Goal: Information Seeking & Learning: Learn about a topic

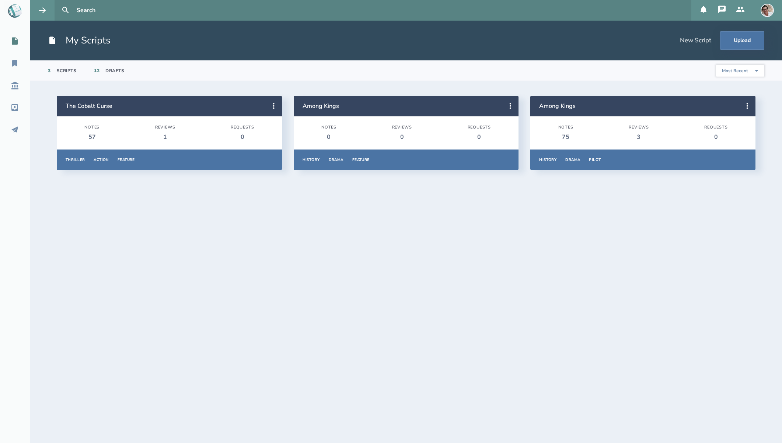
click at [88, 134] on div "57" at bounding box center [91, 137] width 15 height 8
click at [273, 108] on icon at bounding box center [273, 106] width 1 height 6
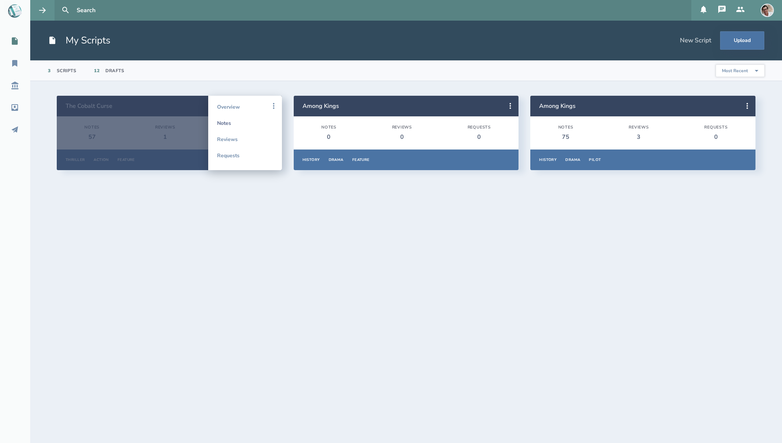
click at [225, 123] on link "Notes" at bounding box center [245, 123] width 56 height 16
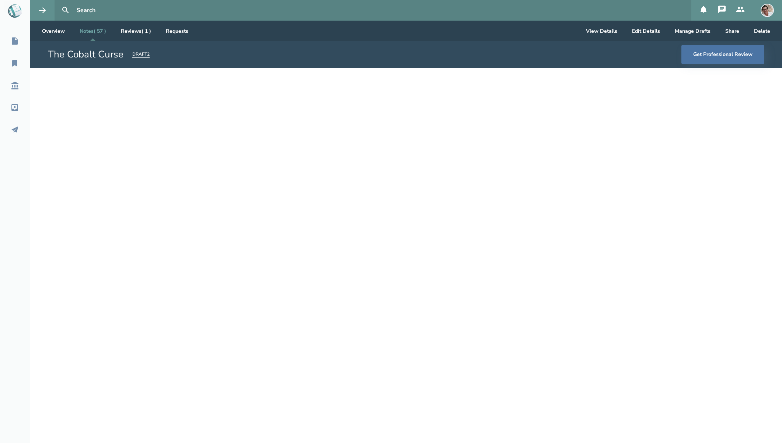
click at [95, 29] on link "Notes ( 57 )" at bounding box center [93, 31] width 38 height 21
click at [89, 34] on link "Notes ( 57 )" at bounding box center [93, 31] width 38 height 21
click at [55, 26] on link "Overview" at bounding box center [53, 31] width 35 height 21
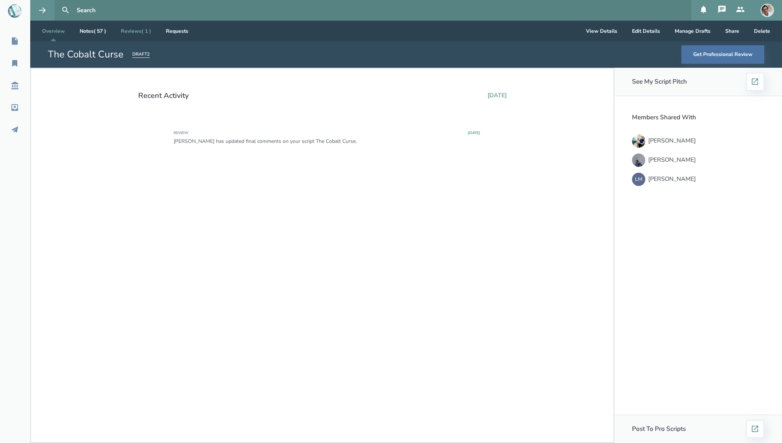
click at [130, 33] on link "Reviews ( 1 )" at bounding box center [136, 31] width 42 height 21
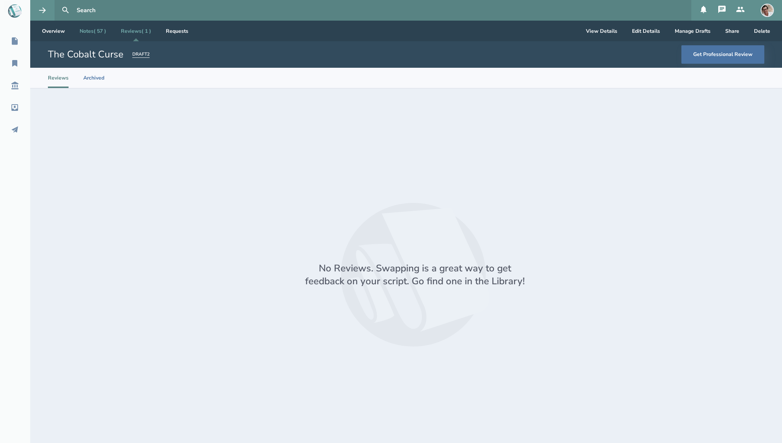
click at [101, 35] on link "Notes ( 57 )" at bounding box center [93, 31] width 38 height 21
click at [607, 34] on button "View Details" at bounding box center [601, 31] width 43 height 21
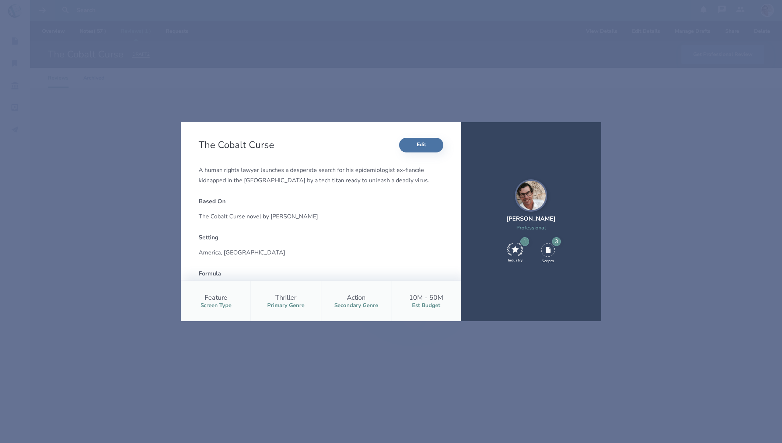
click at [358, 95] on div "The Cobalt Curse Edit A human rights lawyer launches a desperate search for his…" at bounding box center [391, 221] width 782 height 443
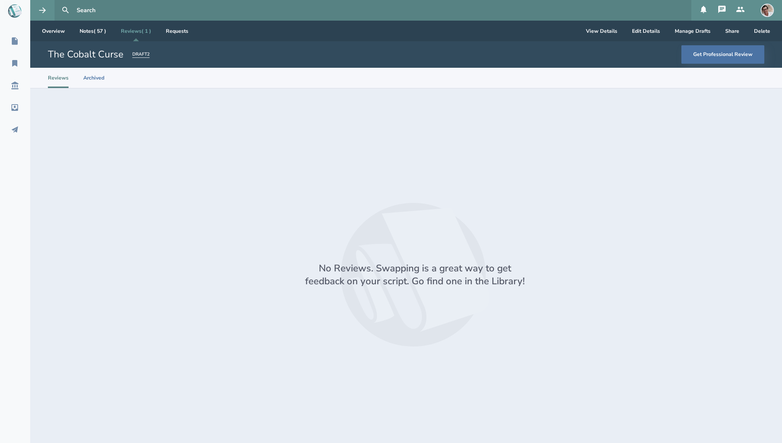
click at [49, 30] on div "The Cobalt Curse Edit A human rights lawyer launches a desperate search for his…" at bounding box center [391, 221] width 782 height 443
click at [49, 30] on link "Overview" at bounding box center [53, 31] width 35 height 21
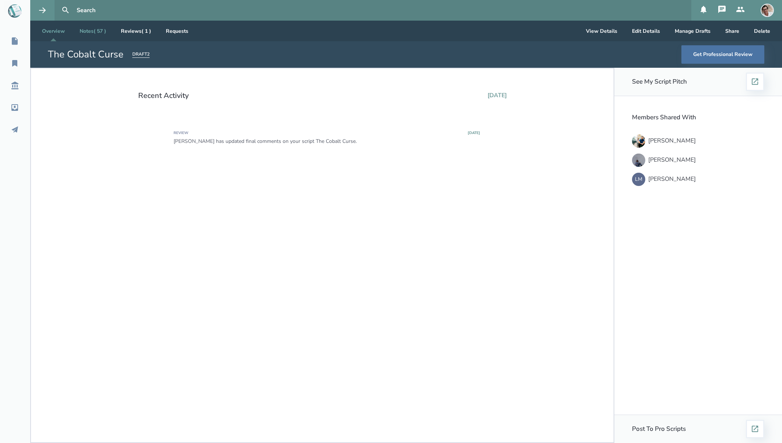
click at [86, 32] on link "Notes ( 57 )" at bounding box center [93, 31] width 38 height 21
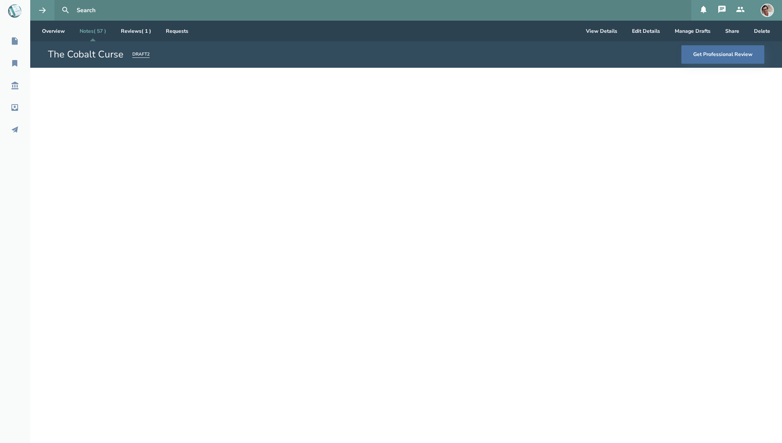
click at [86, 32] on link "Notes ( 57 )" at bounding box center [93, 31] width 38 height 21
click at [134, 57] on div "DRAFT 2" at bounding box center [140, 54] width 17 height 7
click at [127, 98] on div "[DATE]" at bounding box center [125, 96] width 30 height 5
click at [130, 34] on link "Reviews ( 1 )" at bounding box center [136, 31] width 42 height 21
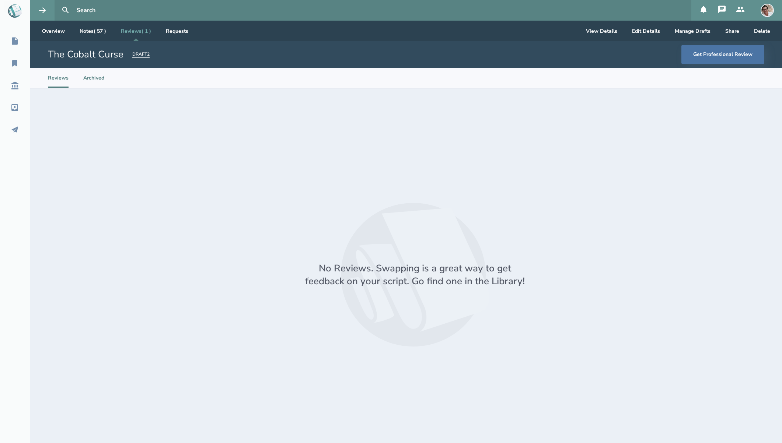
click at [97, 78] on li "Archived" at bounding box center [93, 78] width 21 height 20
click at [65, 77] on li "Reviews" at bounding box center [58, 78] width 21 height 20
click at [51, 34] on link "Overview" at bounding box center [53, 31] width 35 height 21
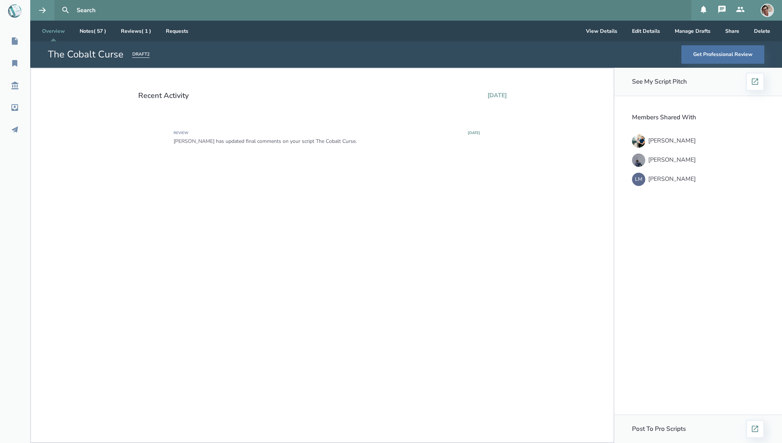
click at [13, 13] on icon at bounding box center [12, 12] width 9 height 10
click at [13, 43] on icon at bounding box center [15, 41] width 6 height 7
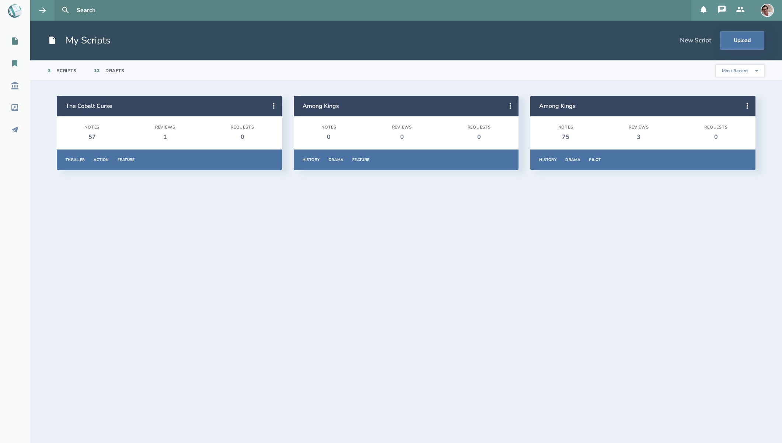
click at [15, 64] on icon at bounding box center [14, 63] width 5 height 7
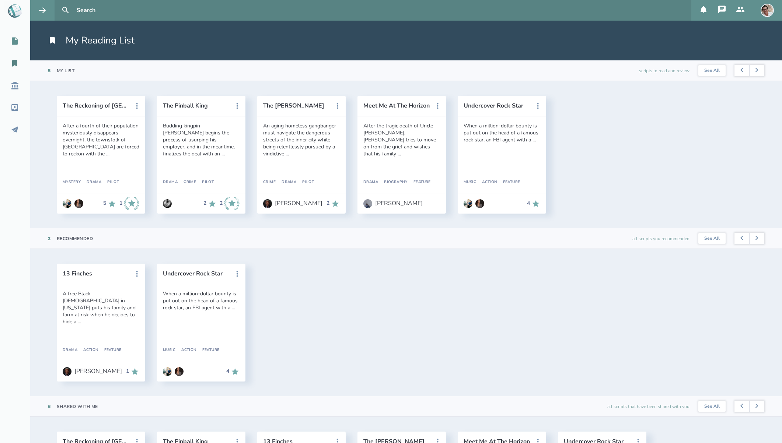
click at [16, 41] on icon at bounding box center [15, 41] width 6 height 7
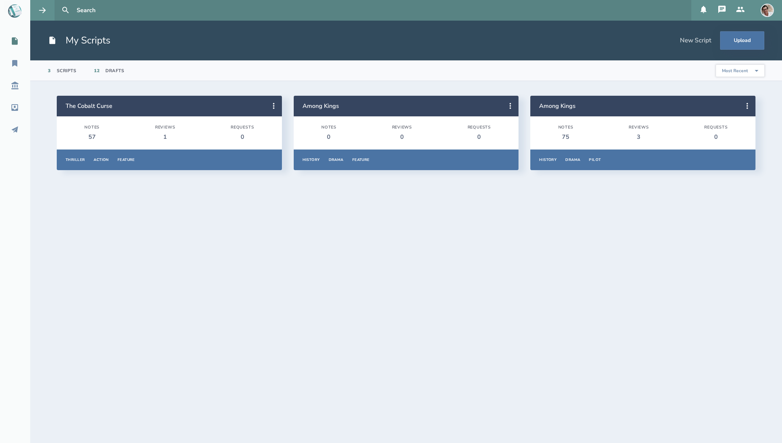
click at [91, 135] on div "57" at bounding box center [91, 137] width 15 height 8
click at [275, 109] on icon at bounding box center [273, 106] width 9 height 9
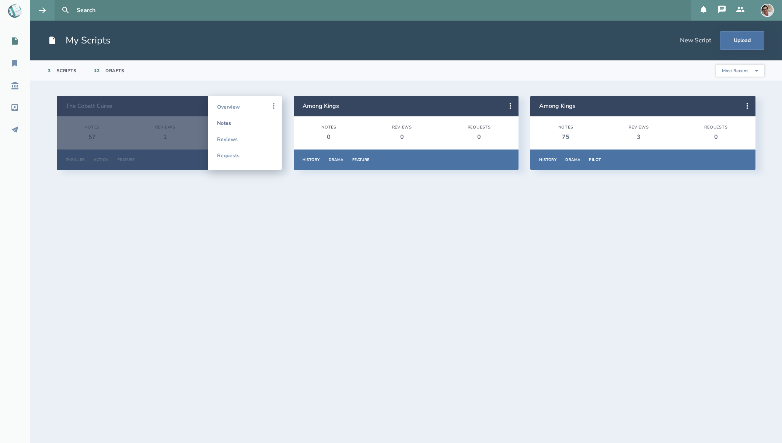
click at [226, 125] on link "Notes" at bounding box center [245, 123] width 56 height 16
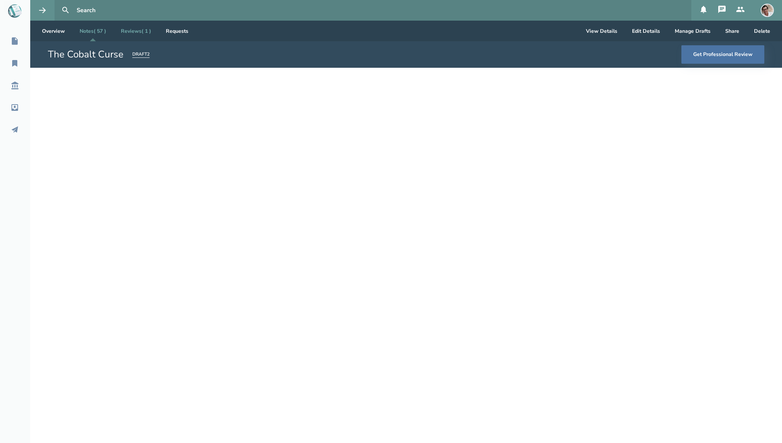
click at [135, 31] on link "Reviews ( 1 )" at bounding box center [136, 31] width 42 height 21
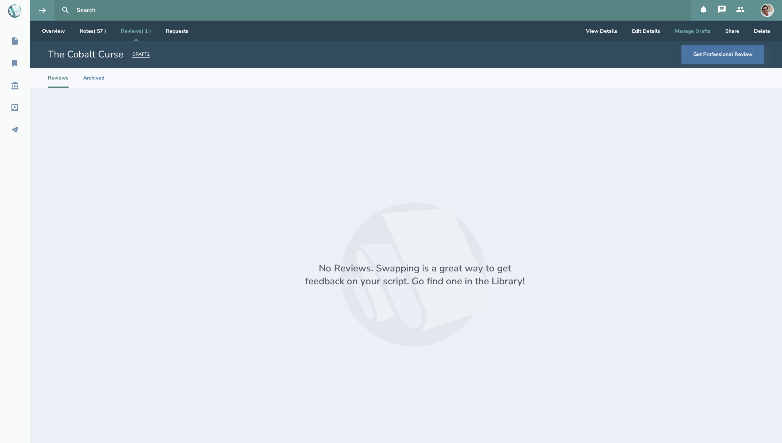
click at [682, 32] on button "Manage Drafts" at bounding box center [692, 31] width 48 height 21
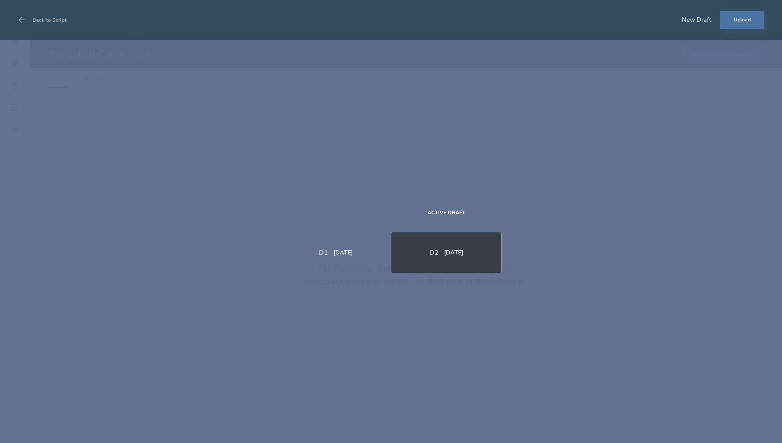
click at [345, 253] on div "[DATE]" at bounding box center [342, 253] width 19 height 6
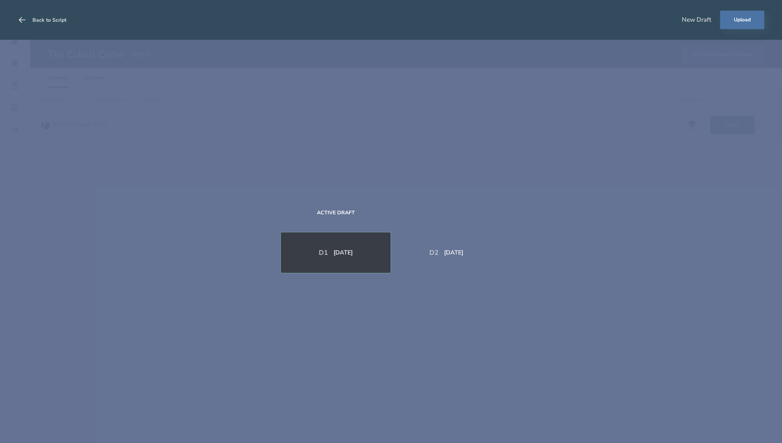
click at [22, 19] on icon at bounding box center [22, 19] width 9 height 9
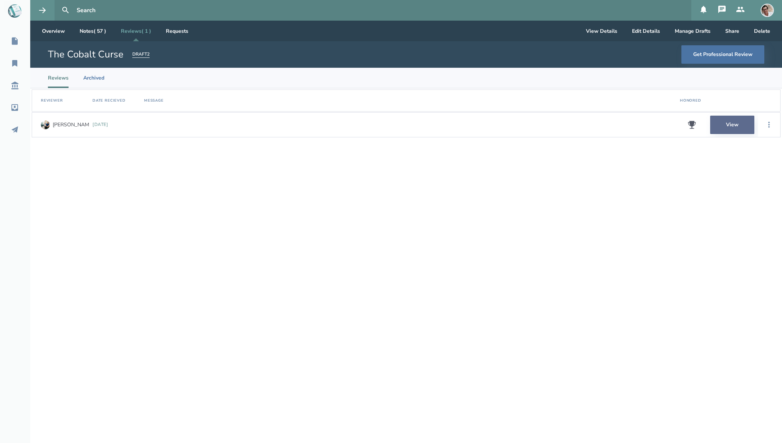
click at [730, 125] on link "View" at bounding box center [732, 125] width 44 height 18
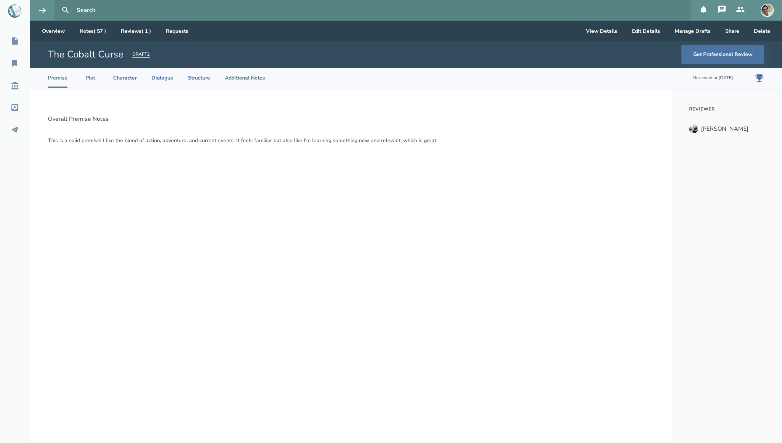
click at [236, 80] on li "Additional Notes" at bounding box center [245, 78] width 40 height 20
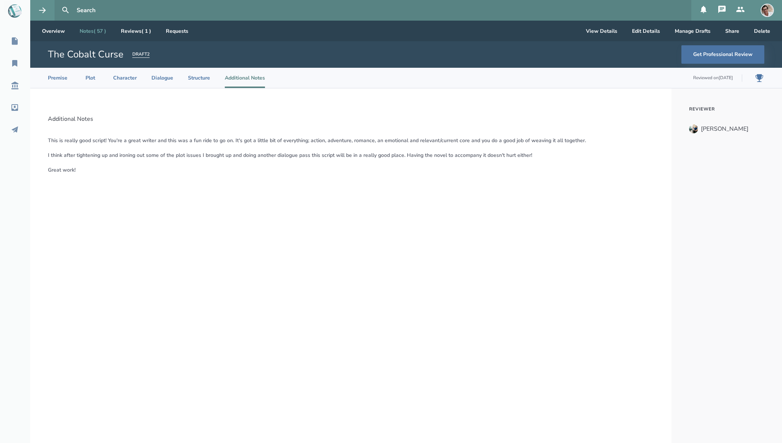
click at [83, 32] on link "Notes ( 57 )" at bounding box center [93, 31] width 38 height 21
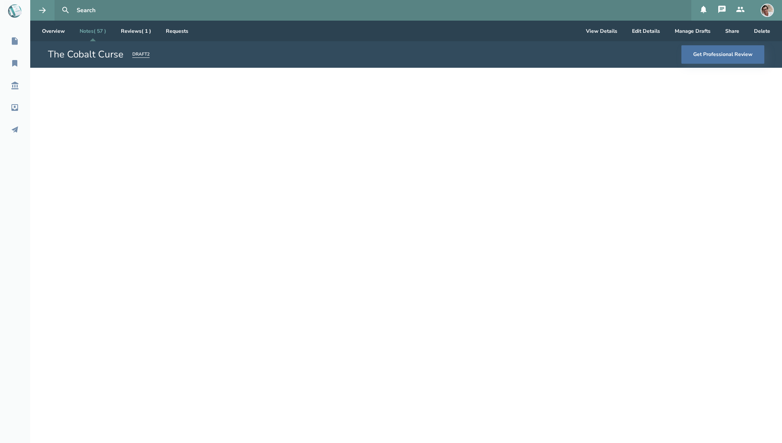
click at [91, 31] on link "Notes ( 57 )" at bounding box center [93, 31] width 38 height 21
click at [91, 32] on link "Notes ( 57 )" at bounding box center [93, 31] width 38 height 21
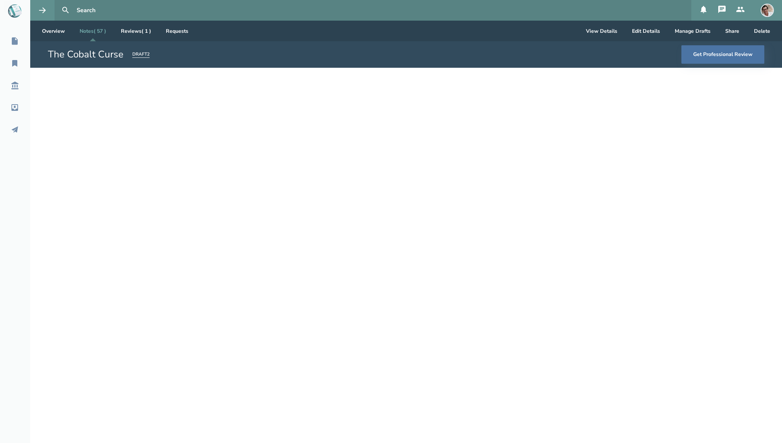
click at [91, 32] on link "Notes ( 57 )" at bounding box center [93, 31] width 38 height 21
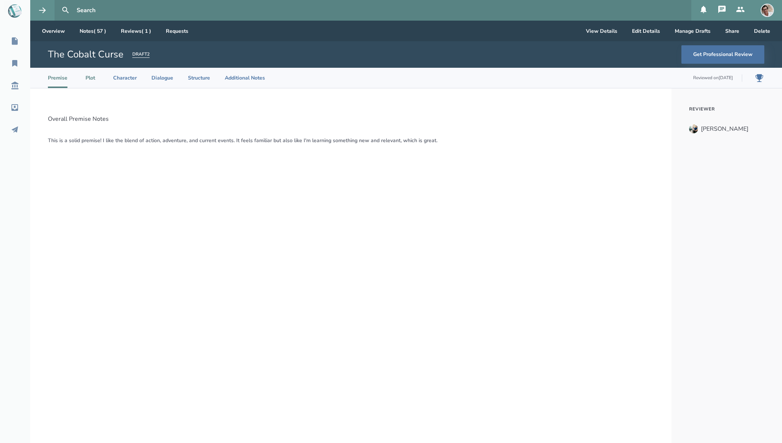
click at [86, 77] on li "Plot" at bounding box center [90, 78] width 16 height 20
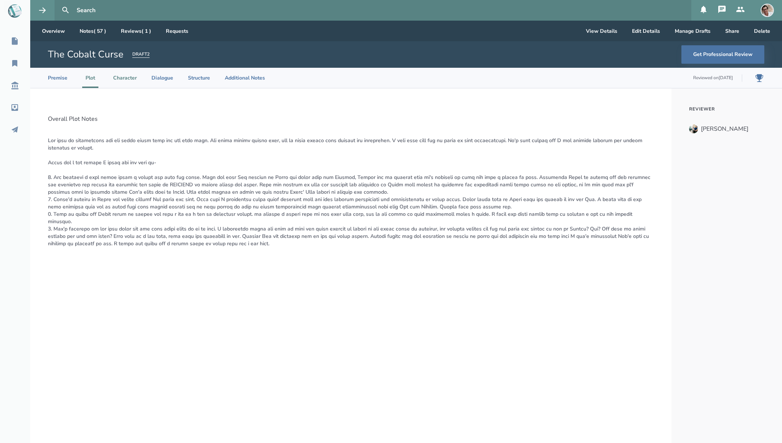
click at [123, 84] on li "Character" at bounding box center [125, 78] width 24 height 20
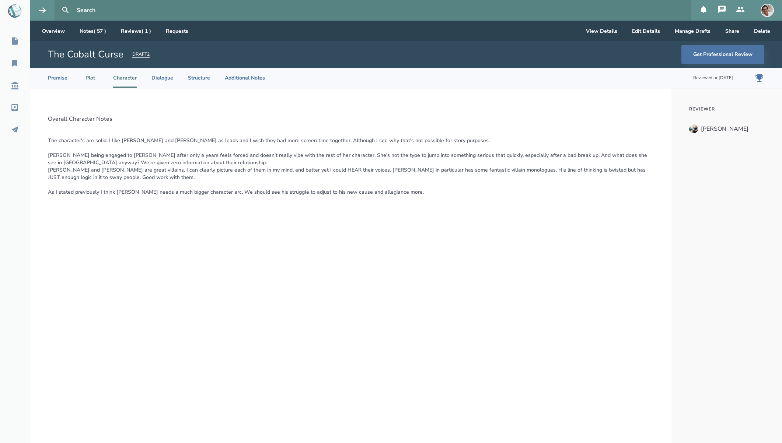
click at [92, 80] on li "Plot" at bounding box center [90, 78] width 16 height 20
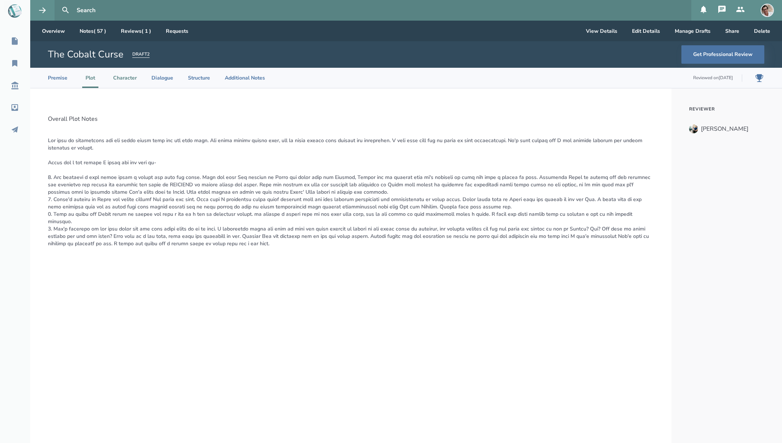
click at [116, 80] on li "Character" at bounding box center [125, 78] width 24 height 20
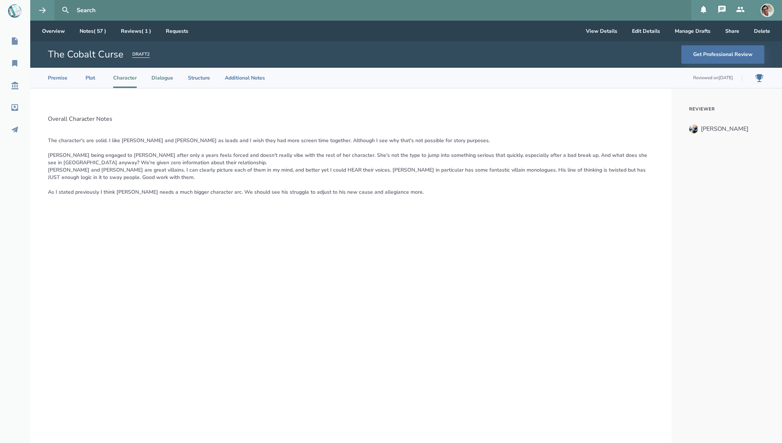
click at [164, 78] on li "Dialogue" at bounding box center [162, 78] width 22 height 20
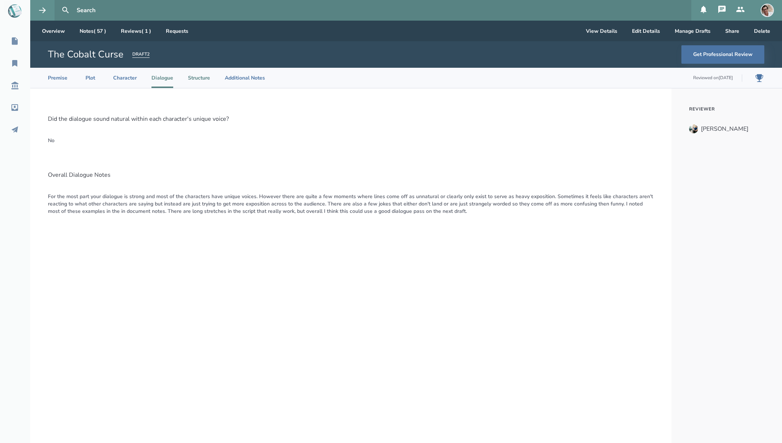
click at [192, 75] on li "Structure" at bounding box center [199, 78] width 22 height 20
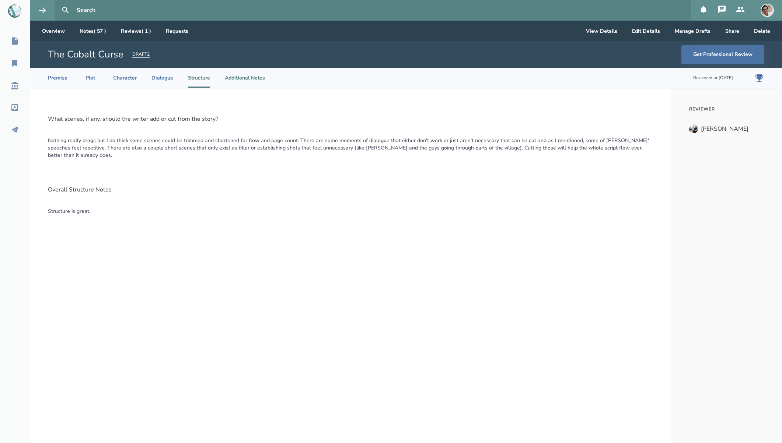
click at [239, 77] on li "Additional Notes" at bounding box center [245, 78] width 40 height 20
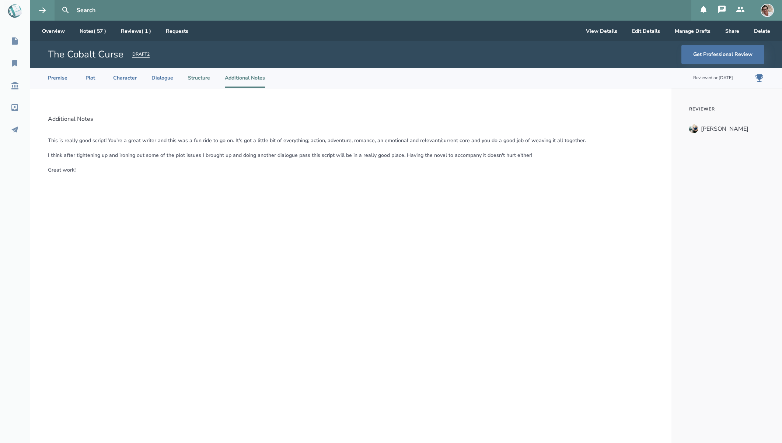
click at [193, 76] on li "Structure" at bounding box center [199, 78] width 22 height 20
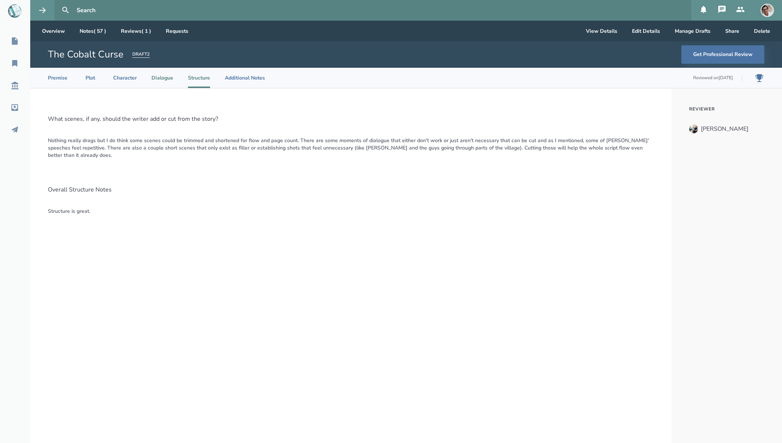
click at [169, 76] on li "Dialogue" at bounding box center [162, 78] width 22 height 20
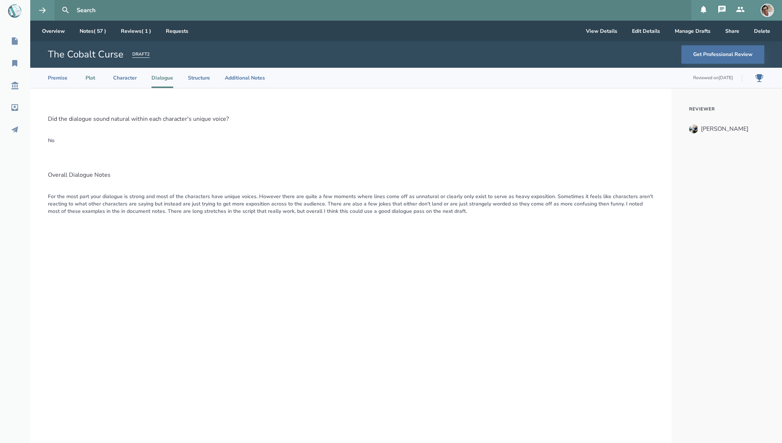
click at [90, 81] on li "Plot" at bounding box center [90, 78] width 16 height 20
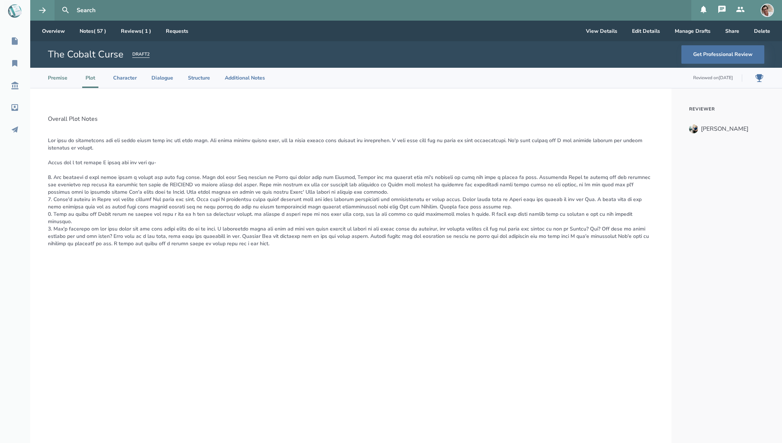
click at [61, 78] on li "Premise" at bounding box center [58, 78] width 20 height 20
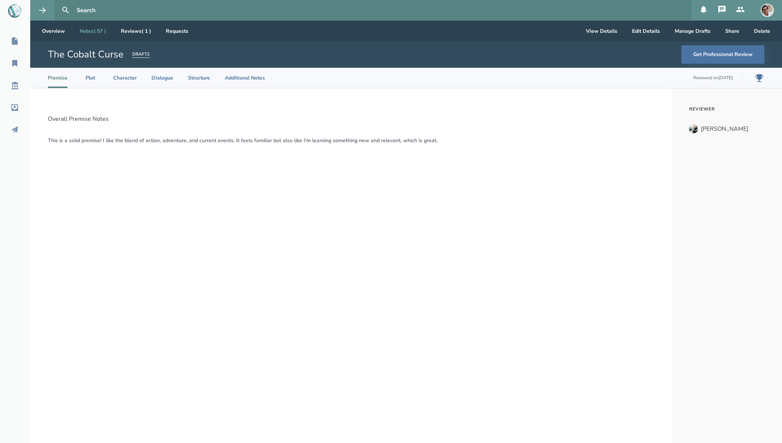
click at [81, 32] on link "Notes ( 57 )" at bounding box center [93, 31] width 38 height 21
